Goal: Book appointment/travel/reservation

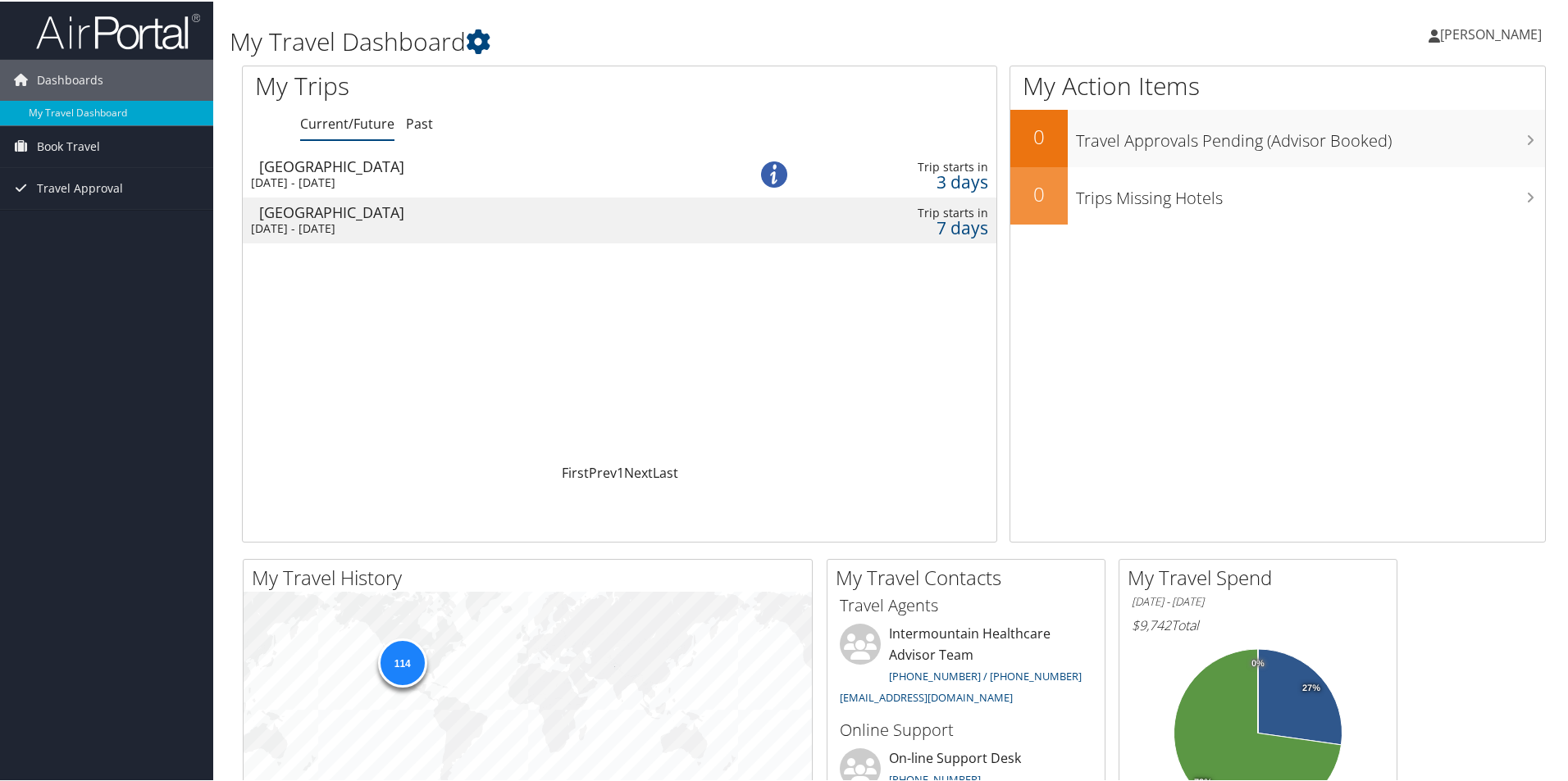
click at [397, 176] on div "Sat 6 Sep 2025 - Wed 10 Sep 2025" at bounding box center [478, 181] width 454 height 15
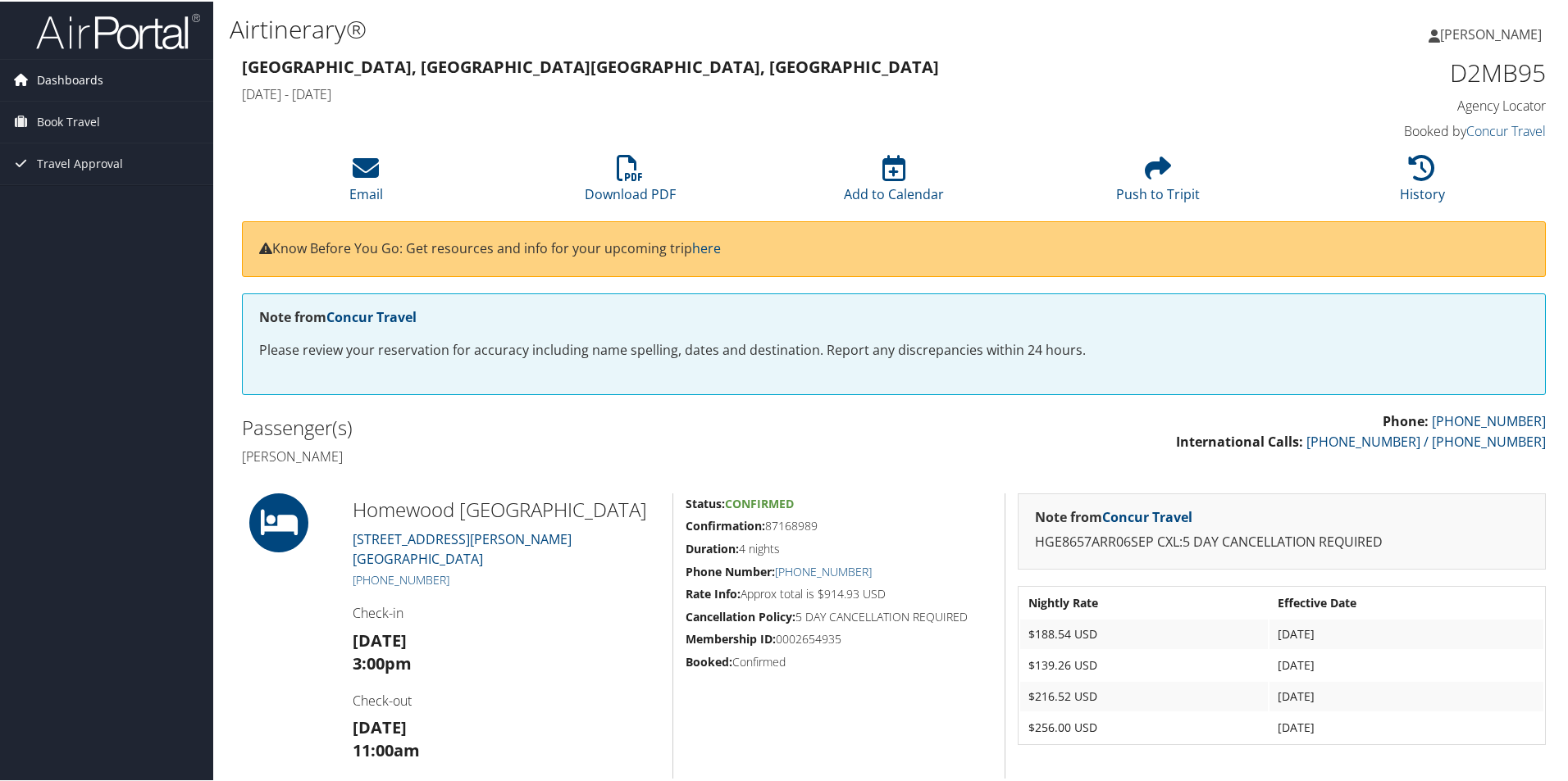
click at [74, 79] on span "Dashboards" at bounding box center [70, 78] width 67 height 41
click at [81, 105] on link "My Travel Dashboard" at bounding box center [106, 111] width 213 height 25
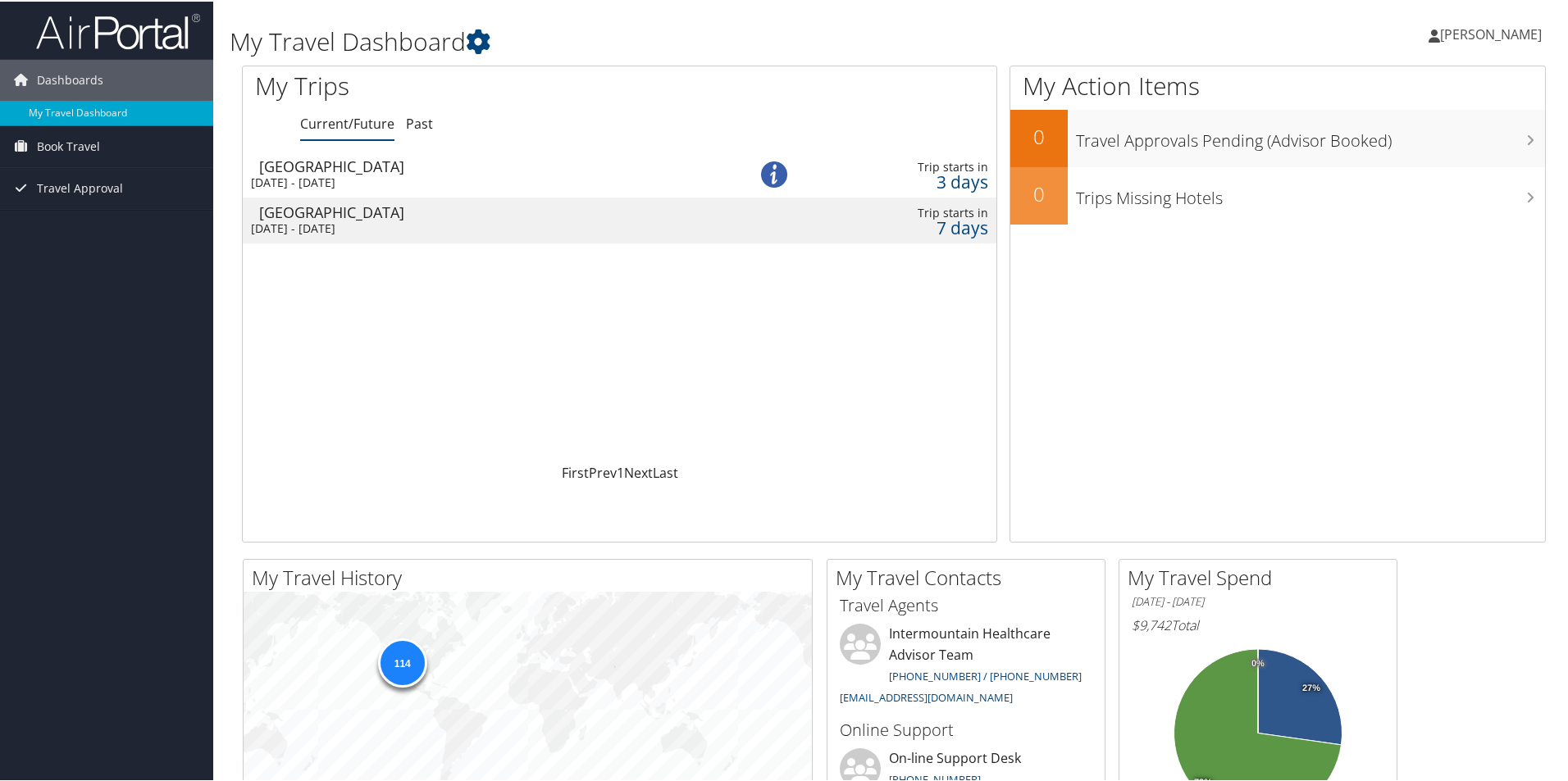
click at [412, 229] on div "Wed 10 Sep 2025 - Sat 13 Sep 2025" at bounding box center [478, 226] width 454 height 15
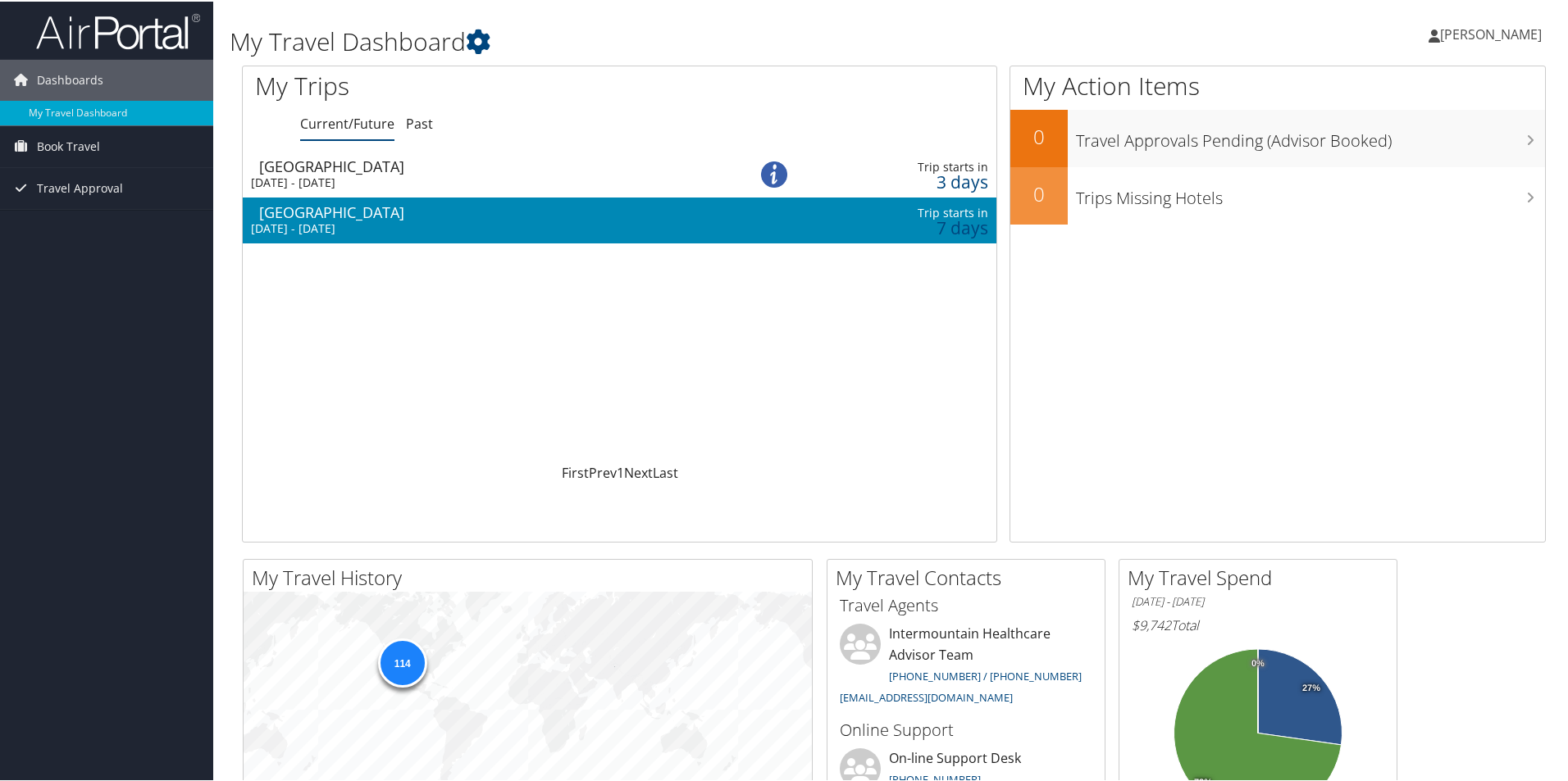
click at [411, 229] on div "Wed 10 Sep 2025 - Sat 13 Sep 2025" at bounding box center [478, 226] width 454 height 15
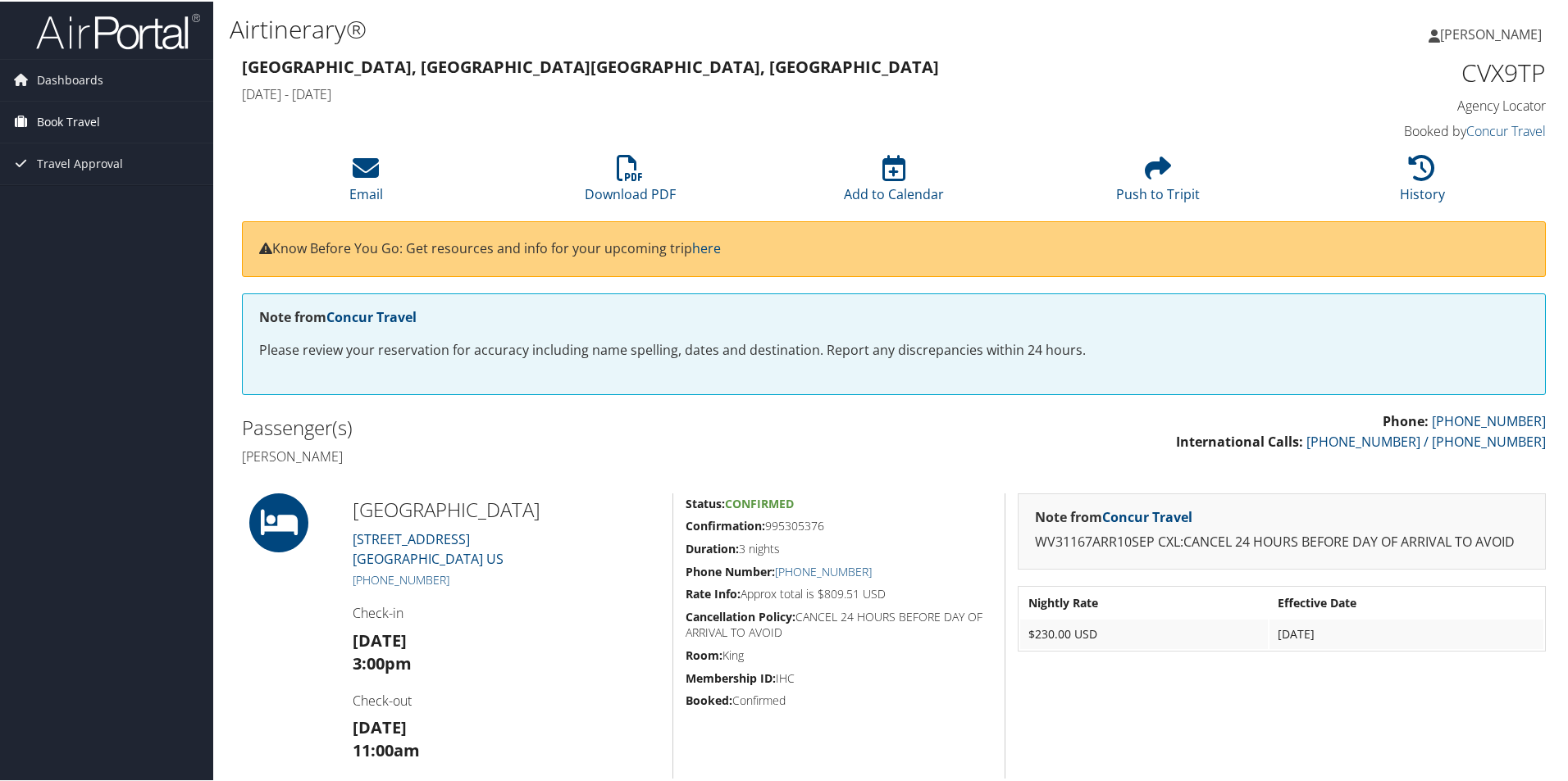
click at [62, 125] on span "Book Travel" at bounding box center [68, 120] width 63 height 41
click at [70, 179] on link "Book/Manage Online Trips" at bounding box center [106, 178] width 213 height 25
